Goal: Information Seeking & Learning: Learn about a topic

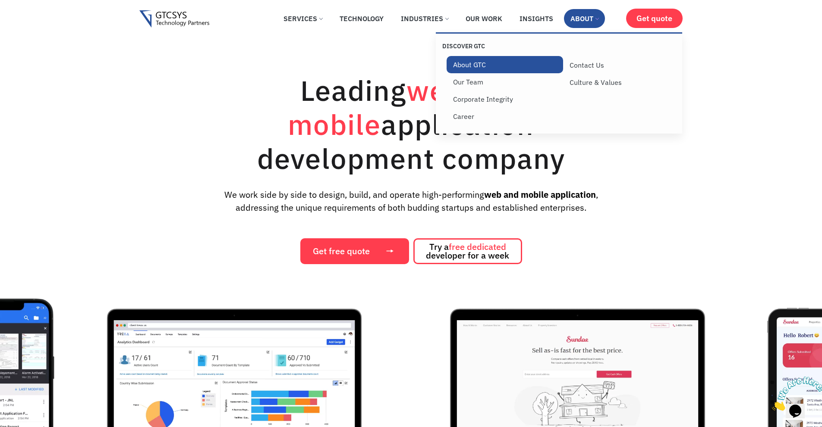
click at [487, 63] on link "About GTC" at bounding box center [504, 64] width 117 height 17
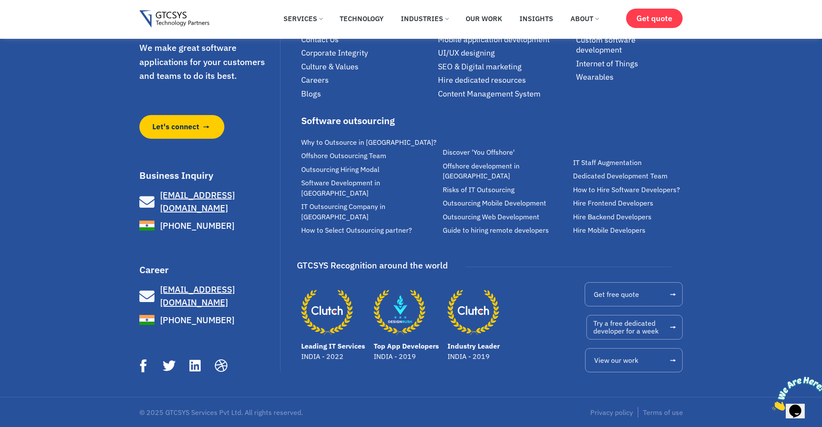
scroll to position [2157, 0]
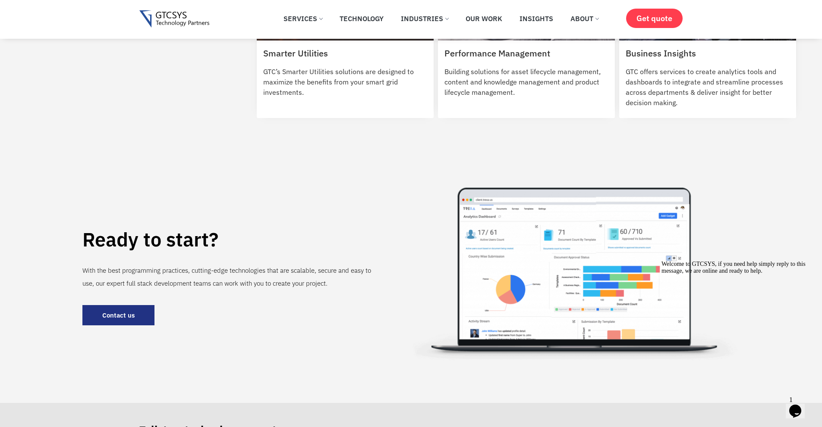
scroll to position [1078, 0]
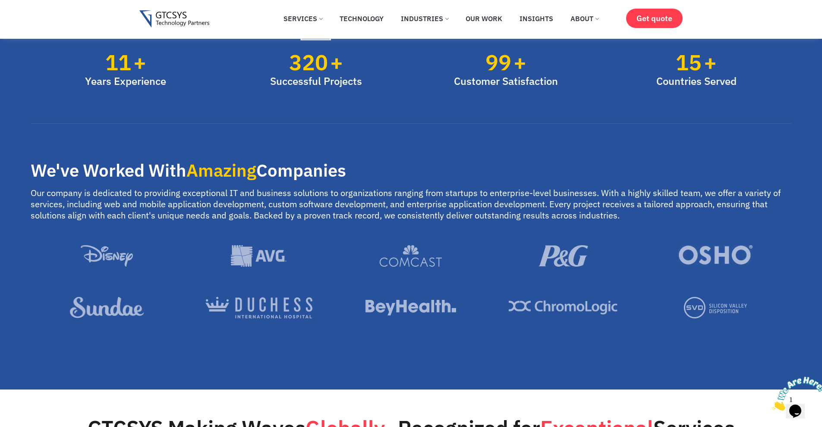
scroll to position [700, 0]
